Goal: Navigation & Orientation: Understand site structure

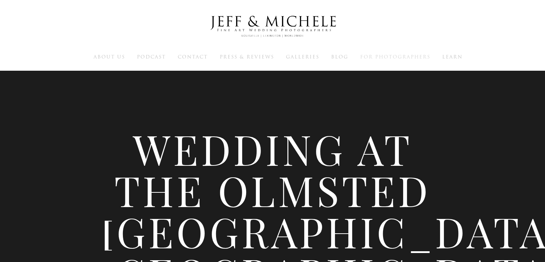
click at [375, 57] on span "For Photographers" at bounding box center [395, 56] width 70 height 7
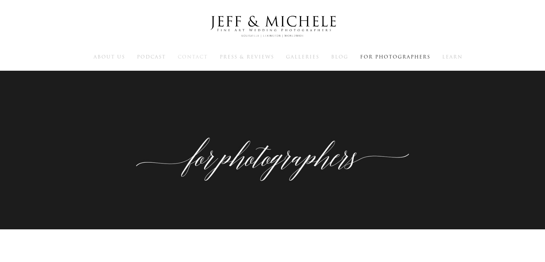
click at [202, 56] on span "Contact" at bounding box center [193, 56] width 30 height 7
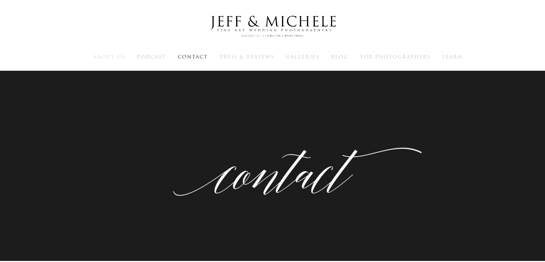
click at [103, 55] on span "About Us" at bounding box center [110, 56] width 32 height 7
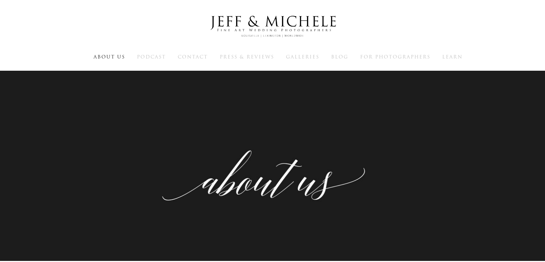
click at [289, 18] on img at bounding box center [272, 26] width 143 height 35
